Goal: Task Accomplishment & Management: Complete application form

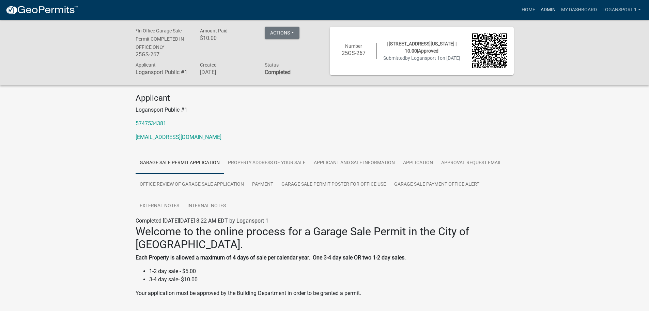
click at [550, 5] on link "Admin" at bounding box center [548, 9] width 20 height 13
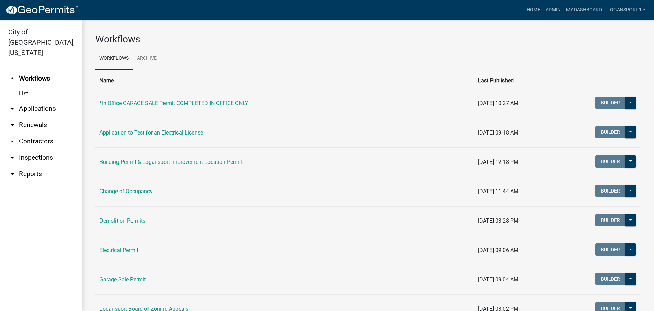
click at [47, 100] on link "arrow_drop_down Applications" at bounding box center [41, 108] width 82 height 16
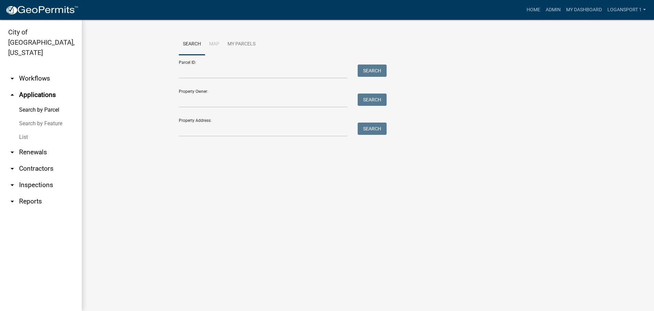
click at [22, 130] on link "List" at bounding box center [41, 137] width 82 height 14
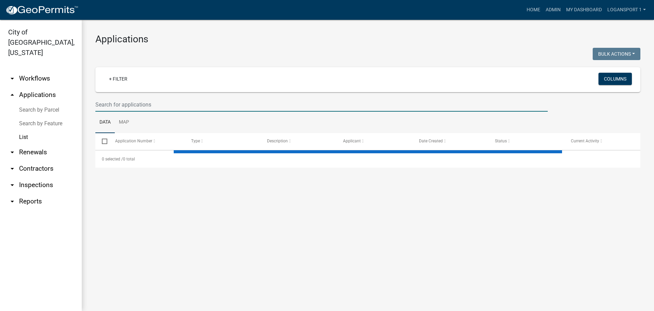
click at [151, 102] on input "text" at bounding box center [321, 104] width 453 height 14
select select "2: 50"
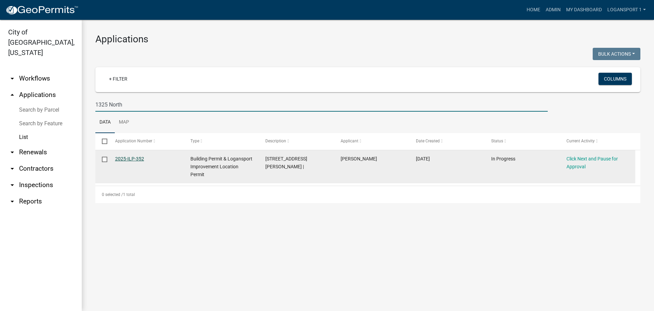
type input "1325 North"
click at [137, 157] on link "2025-ILP-352" at bounding box center [129, 158] width 29 height 5
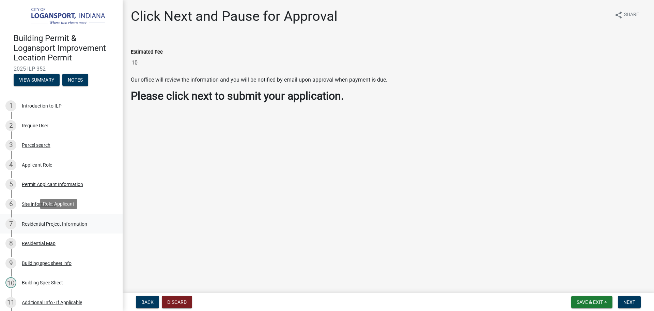
click at [62, 222] on div "Residential Project Information" at bounding box center [54, 223] width 65 height 5
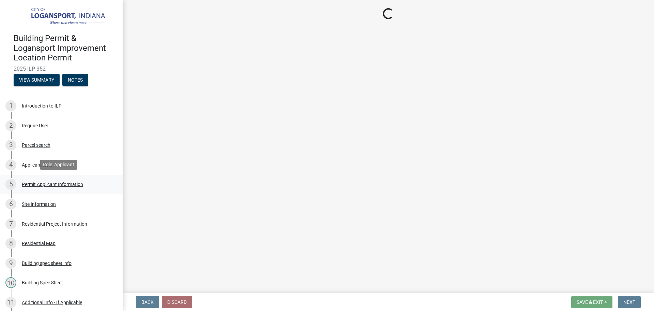
select select "b8a7655a-e911-4aac-a321-69e5bfba2fef"
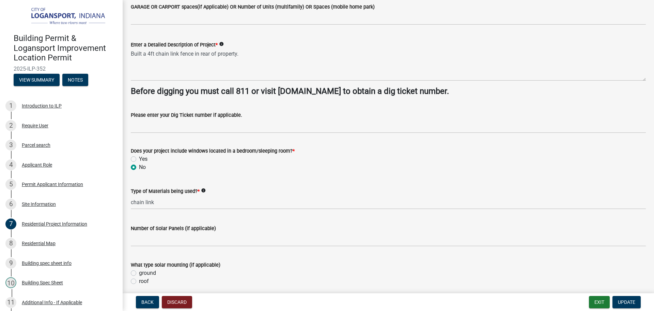
scroll to position [170, 0]
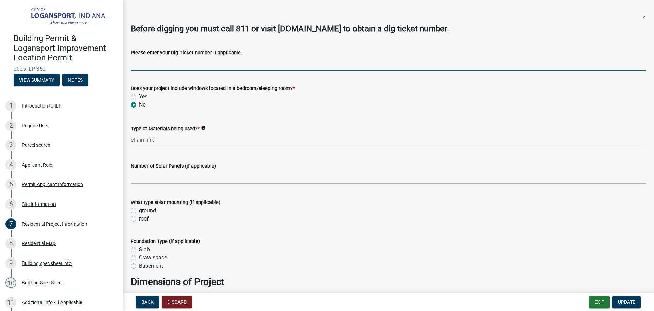
click at [158, 63] on input "Please enter your Dig Ticket number if applicable." at bounding box center [388, 64] width 515 height 14
type input "25092203395"
click at [615, 299] on button "Update" at bounding box center [627, 302] width 28 height 12
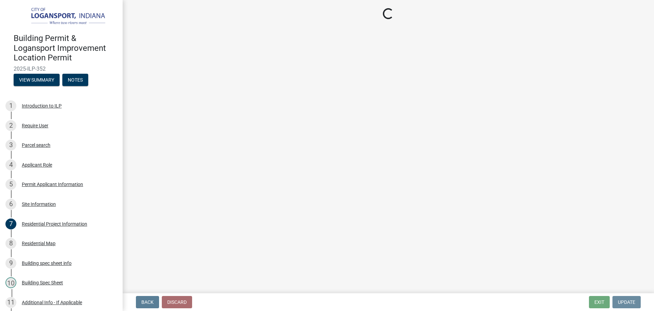
scroll to position [0, 0]
